Goal: Task Accomplishment & Management: Contribute content

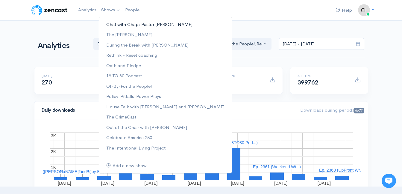
click at [109, 22] on link "Chat with Chap: Pastor [PERSON_NAME]" at bounding box center [165, 24] width 132 height 10
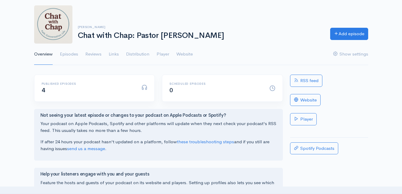
scroll to position [30, 0]
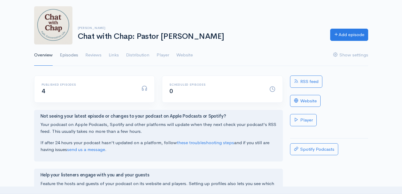
click at [77, 51] on link "Episodes" at bounding box center [69, 56] width 18 height 22
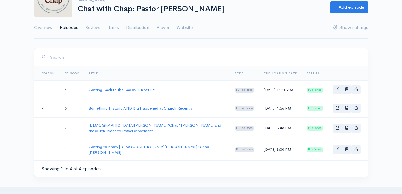
scroll to position [60, 0]
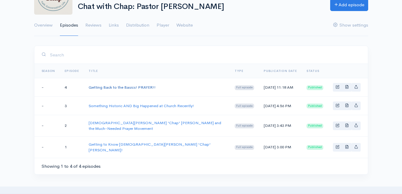
click at [110, 88] on link "Getting Back to the Basics! PRAYER!!" at bounding box center [122, 87] width 67 height 5
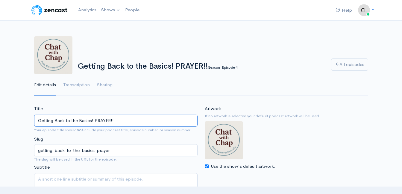
click at [95, 119] on input "Getting Back to the Basics! PRAYER!!" at bounding box center [115, 121] width 163 height 12
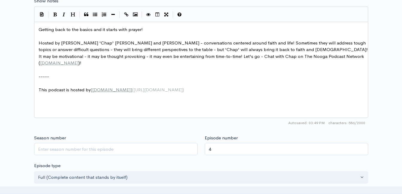
scroll to position [2, 0]
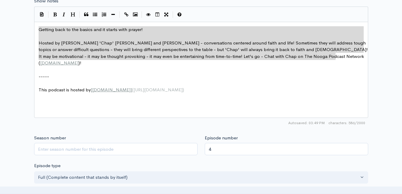
drag, startPoint x: 330, startPoint y: 51, endPoint x: 33, endPoint y: 31, distance: 297.3
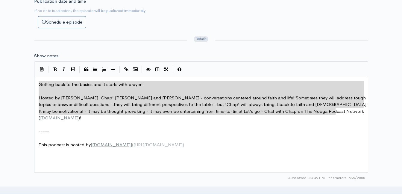
scroll to position [209, 0]
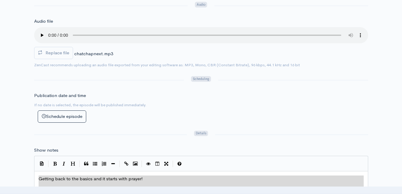
type textarea "Getting back to the basics and it starts with prayer! Hosted by Roger 'Chap' Wo…"
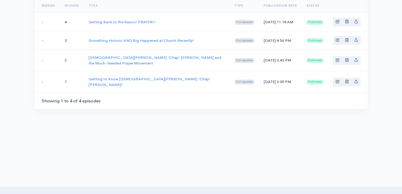
scroll to position [60, 0]
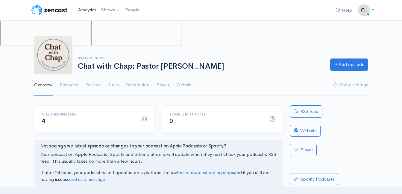
click at [84, 11] on link "Analytics" at bounding box center [87, 10] width 23 height 13
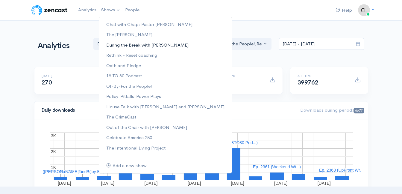
click at [121, 45] on link "During the Break with [PERSON_NAME]" at bounding box center [165, 45] width 132 height 10
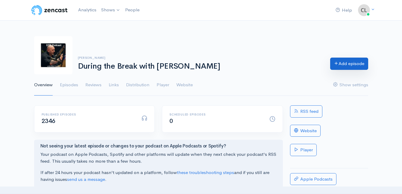
click at [335, 62] on icon at bounding box center [336, 63] width 4 height 4
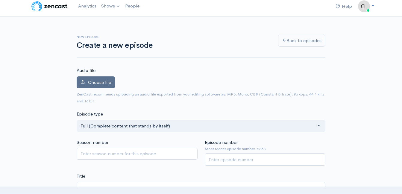
click at [99, 85] on label "Choose file" at bounding box center [96, 83] width 38 height 12
click at [0, 0] on input "Choose file" at bounding box center [0, 0] width 0 height 0
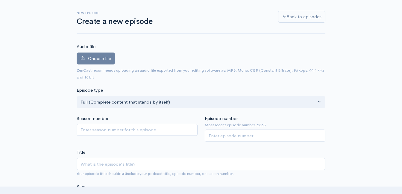
scroll to position [64, 0]
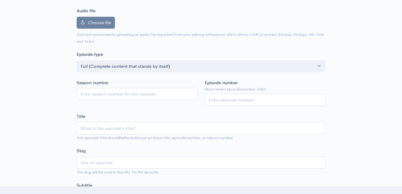
click at [141, 155] on div "Slug The slug will be used in the URL for the episode." at bounding box center [201, 162] width 249 height 28
click at [138, 131] on input "Title" at bounding box center [201, 128] width 249 height 12
type input "C"
type input "c"
type input "Cha"
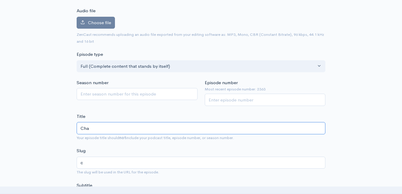
type input "cha"
type input "Chat"
type input "chat"
type input "Chat w"
type input "chat-w"
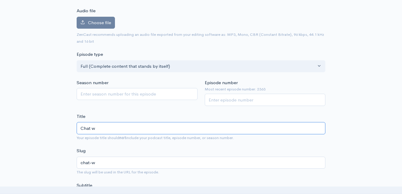
type input "Chat wi"
type input "chat-wi"
type input "Chat with"
type input "chat-wit"
type input "Chat with"
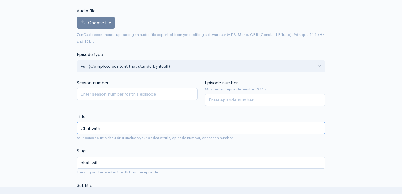
type input "chat-with"
type input "Chat with C"
type input "chat-with-c"
type input "Chat with Ch"
type input "chat-with-ch"
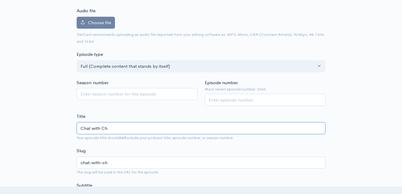
type input "Chat with Cha"
type input "chat-with-cha"
type input "Chat with Chap"
type input "chat-with-chap"
type input "Chat with Chap P"
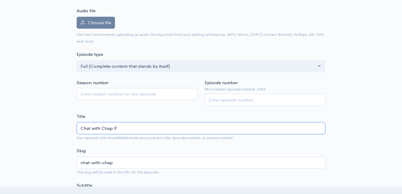
type input "chat-with-chap-p"
type input "Chat with Chap Po"
type input "chat-with-chap-po"
type input "Chat with Chap Pod"
type input "chat-with-chap-pod"
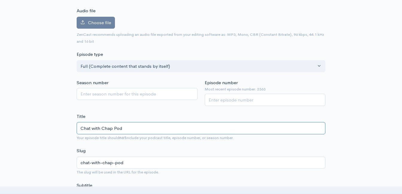
type input "Chat with Chap Podc"
type input "chat-with-chap-podc"
type input "Chat with Chap Podcas"
type input "chat-with-chap-podcas"
type input "Chat with Chap Podcast"
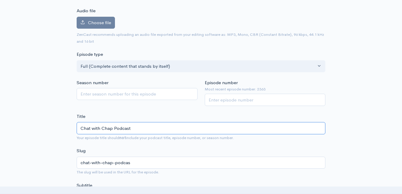
type input "chat-with-chap-podcast"
type input "Chat with Chap Podcast S"
type input "chat-with-chap-podcast-s"
type input "Chat with Chap Podcast Sha"
type input "chat-with-chap-podcast-sha"
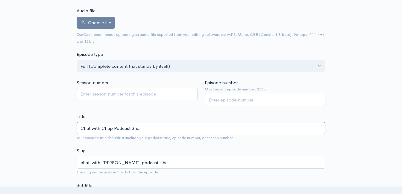
type input "Chat with Chap Podcast Shar"
type input "chat-with-chap-podcast-shar"
type input "Chat with Chap Podcast Share"
type input "chat-with-chap-podcast-share"
paste input "Getting Back to the Basics! PRAYER!!"
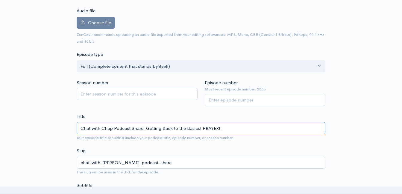
type input "Chat with Chap Podcast Share! Getting Back to the Basics! PRAYER!!"
type input "chat-with-chap-podcast-share-getting-back-to-the-basics-prayer"
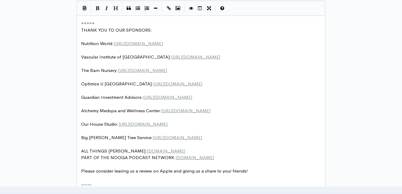
scroll to position [2, 0]
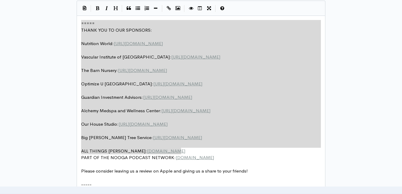
drag, startPoint x: 187, startPoint y: 152, endPoint x: 70, endPoint y: 15, distance: 180.1
type textarea "​===== THANK YOU TO OUR SPONSORS: Nutrition World: https://nutritionw.com/ Vasc…"
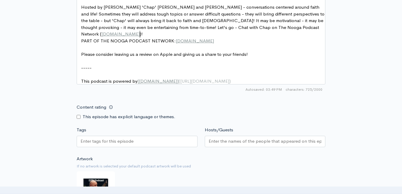
scroll to position [452, 0]
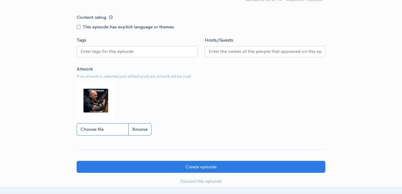
click at [144, 133] on input "Choose file" at bounding box center [114, 130] width 75 height 12
type input "C:\fakepath\logouse.png"
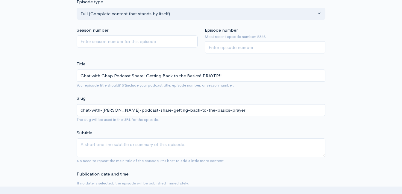
scroll to position [94, 0]
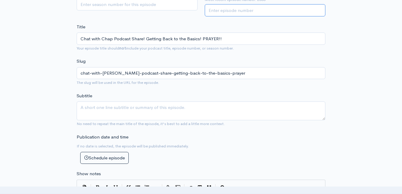
click at [282, 7] on input "Episode number" at bounding box center [265, 10] width 121 height 12
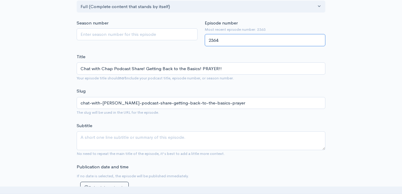
type input "2364"
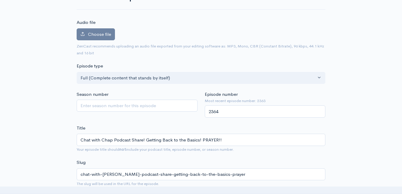
scroll to position [0, 0]
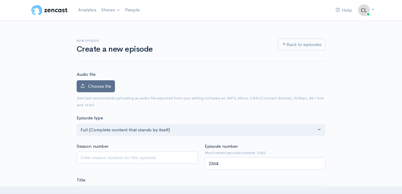
click at [104, 89] on label "Choose file" at bounding box center [96, 86] width 38 height 12
click at [0, 0] on input "Choose file" at bounding box center [0, 0] width 0 height 0
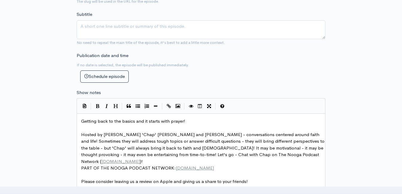
scroll to position [269, 0]
click at [349, 120] on div "New episode Create a new episode Back to episodes Audio file Choose file 7290a5…" at bounding box center [201, 88] width 341 height 674
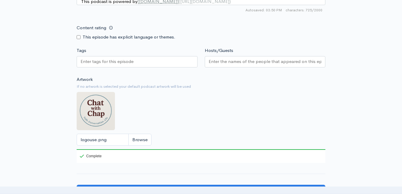
scroll to position [508, 0]
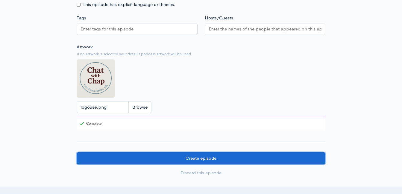
click at [218, 159] on input "Create episode" at bounding box center [201, 159] width 249 height 12
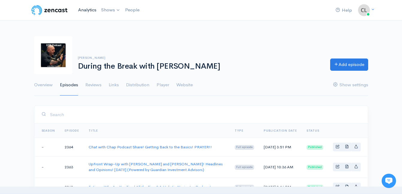
click at [86, 11] on link "Analytics" at bounding box center [87, 10] width 23 height 13
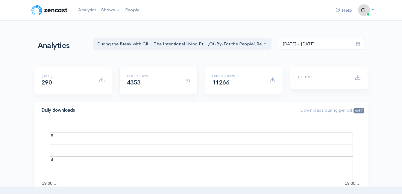
click at [35, 32] on div "Analytics During the Break with Cli... The Intentional Living Pr... Of-By-For t…" at bounding box center [201, 43] width 334 height 29
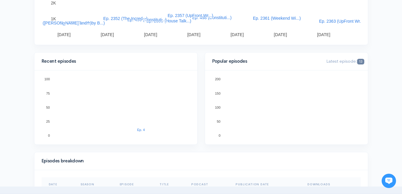
scroll to position [150, 0]
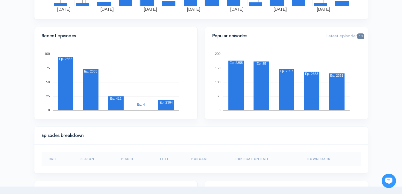
scroll to position [179, 0]
